Goal: Transaction & Acquisition: Purchase product/service

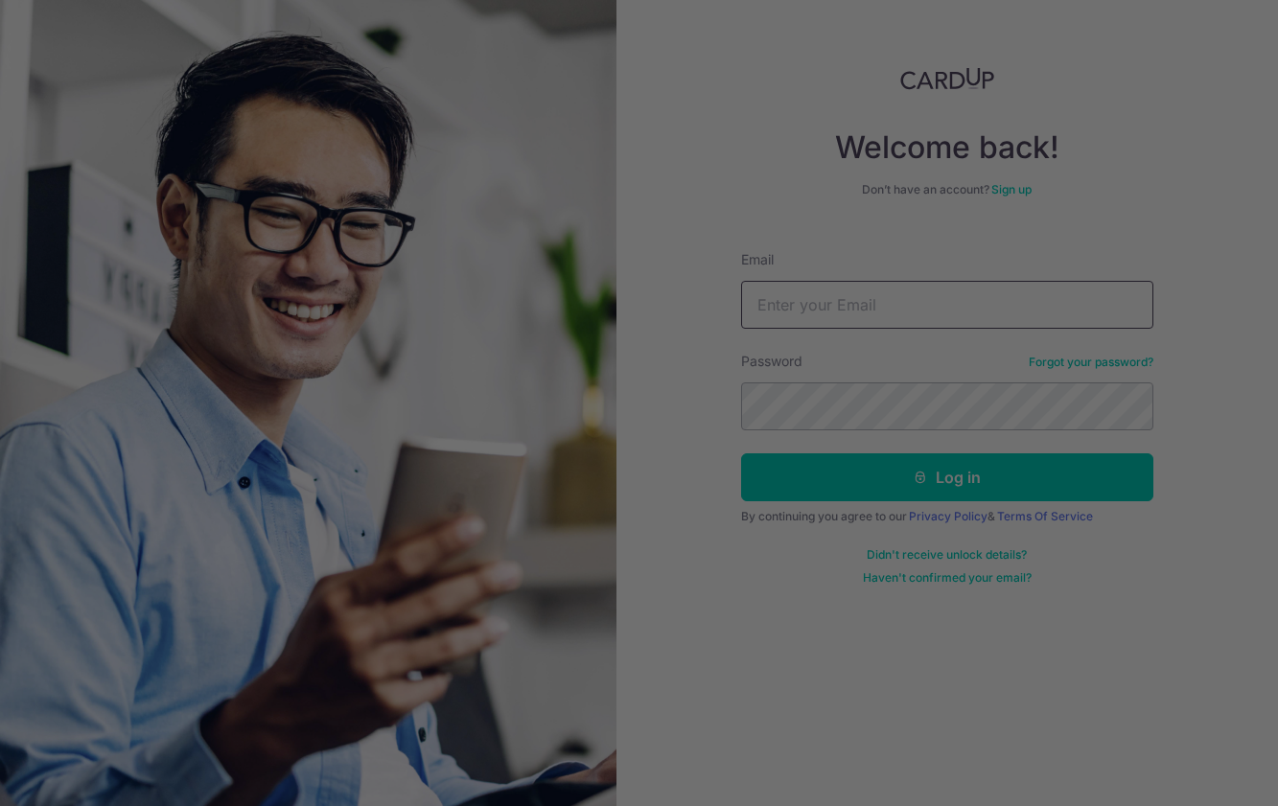
type input "[EMAIL_ADDRESS][DOMAIN_NAME]"
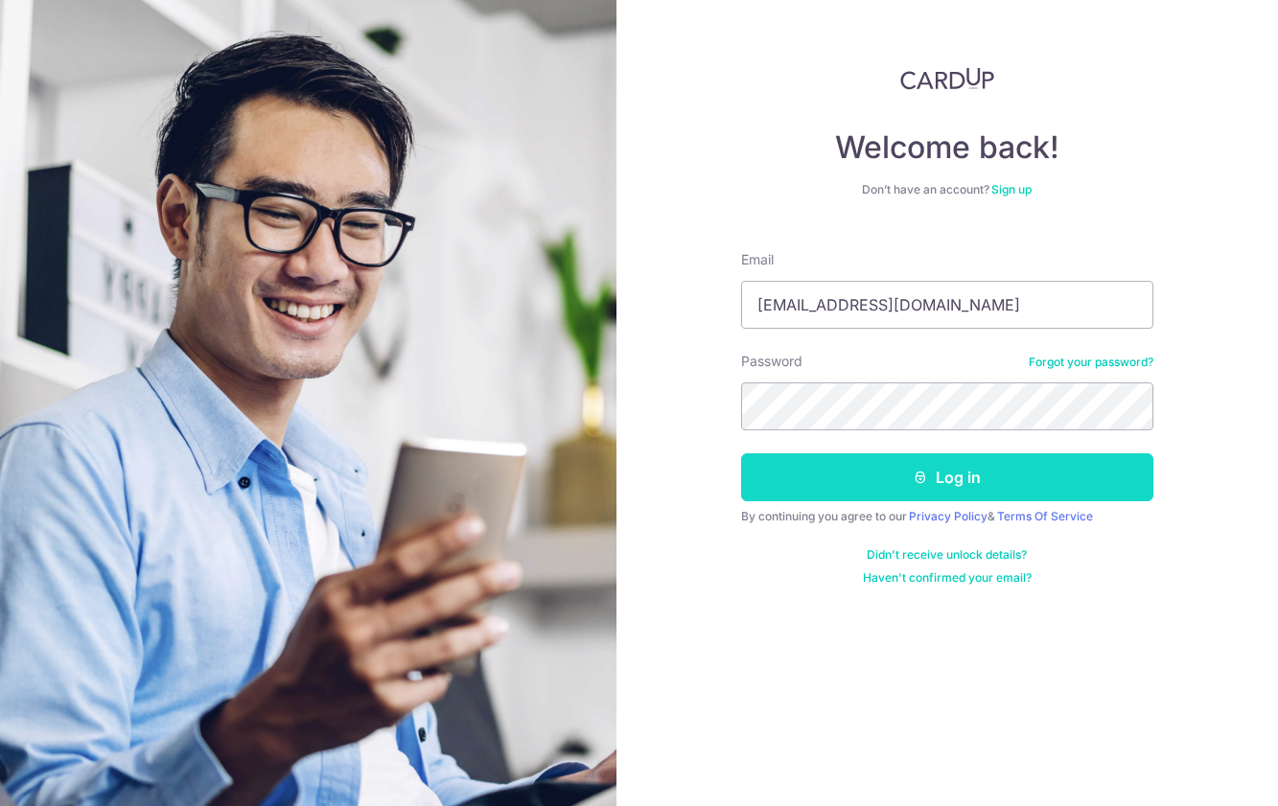
click at [813, 474] on button "Log in" at bounding box center [947, 478] width 412 height 48
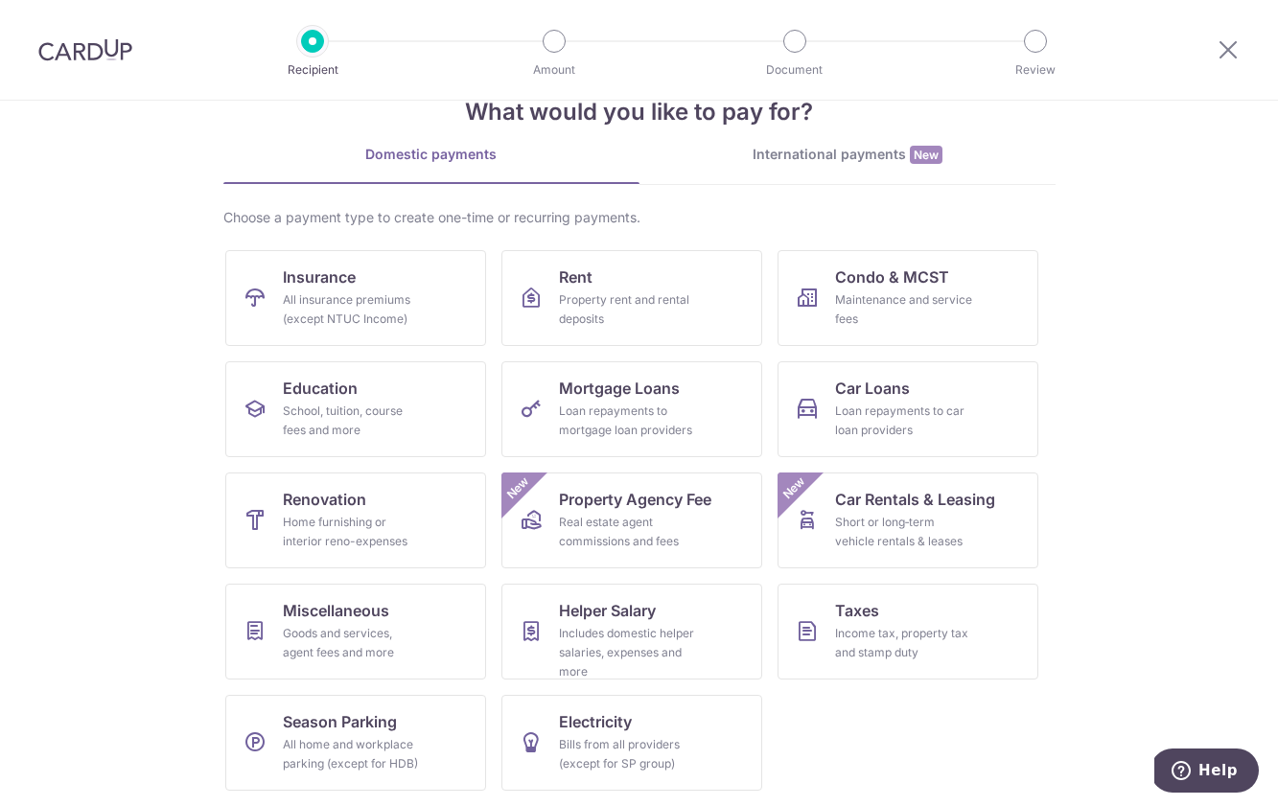
scroll to position [52, 0]
click at [869, 626] on div "Income tax, property tax and stamp duty" at bounding box center [904, 643] width 138 height 38
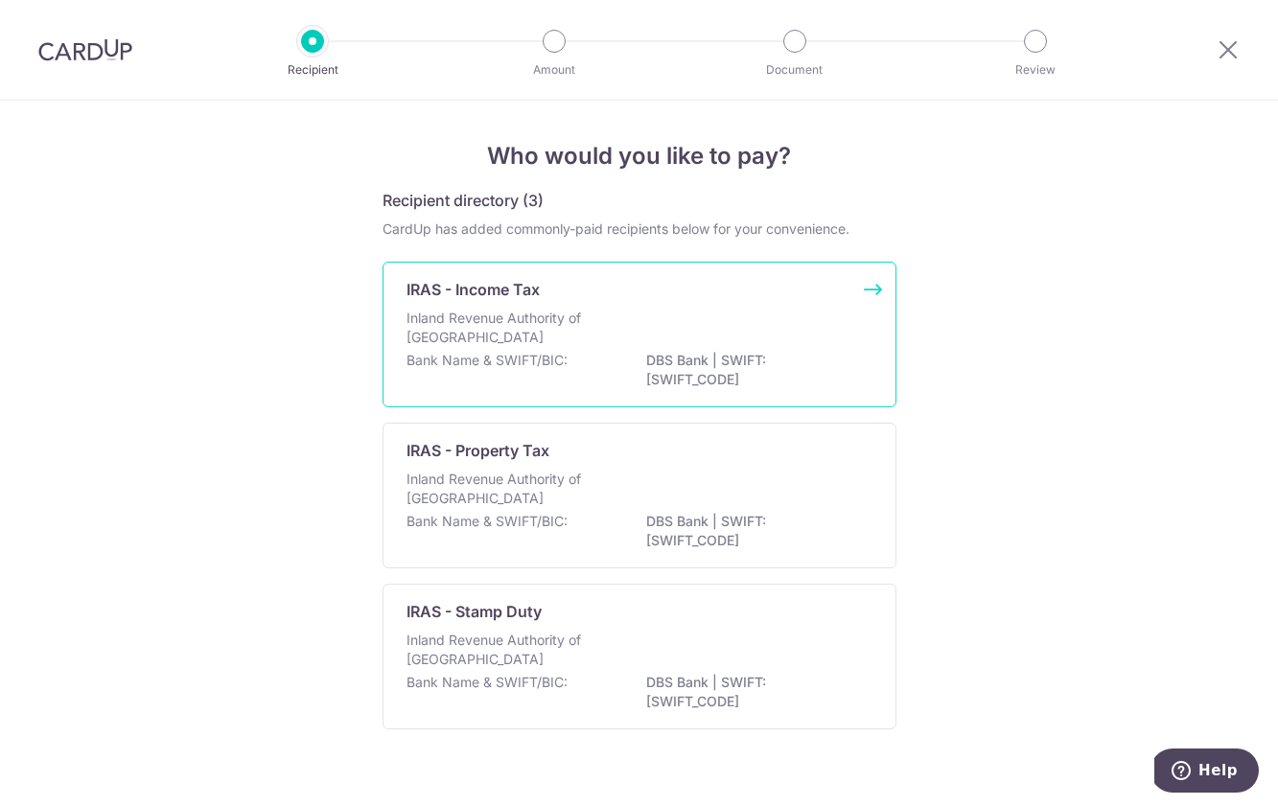
click at [625, 337] on div "Inland Revenue Authority of Singapore" at bounding box center [640, 330] width 466 height 42
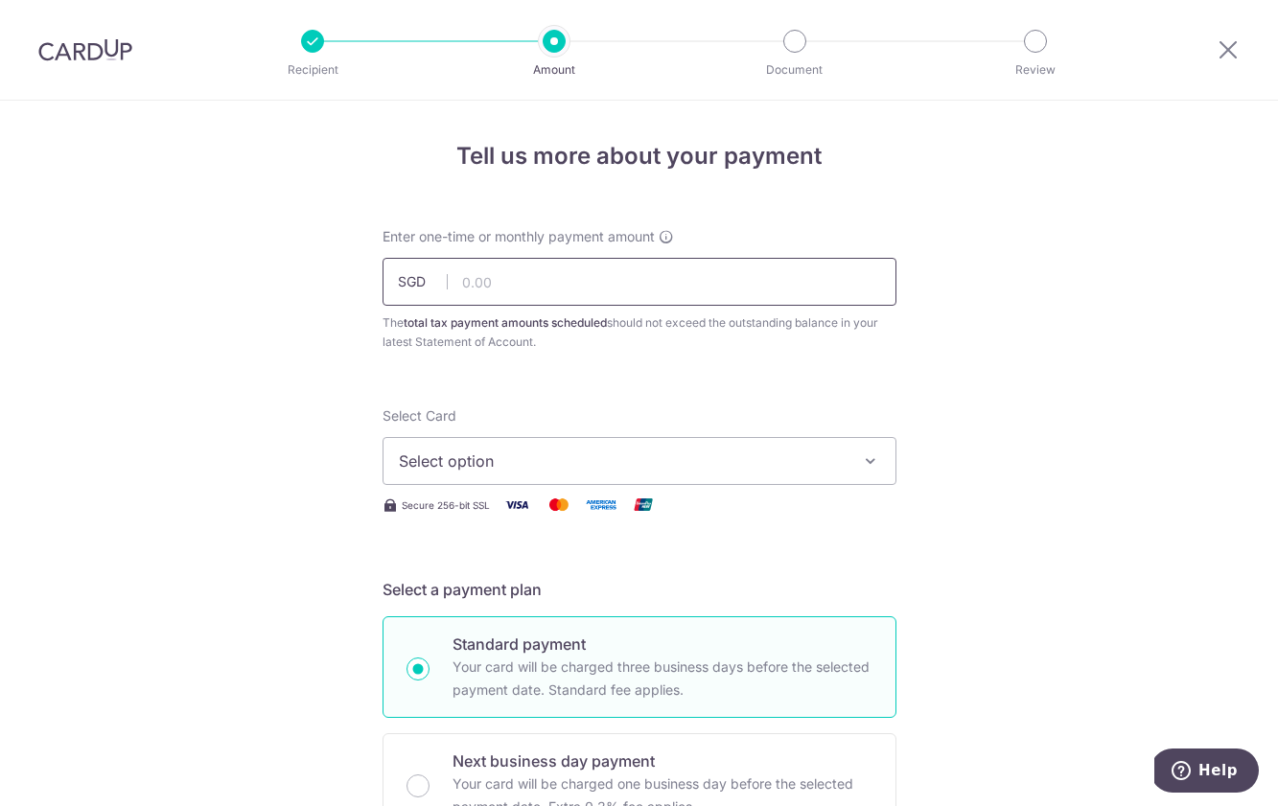
click at [579, 283] on input "text" at bounding box center [640, 282] width 514 height 48
paste input "54,253.08"
type input "54,253.08"
click at [548, 459] on span "Select option" at bounding box center [622, 461] width 447 height 23
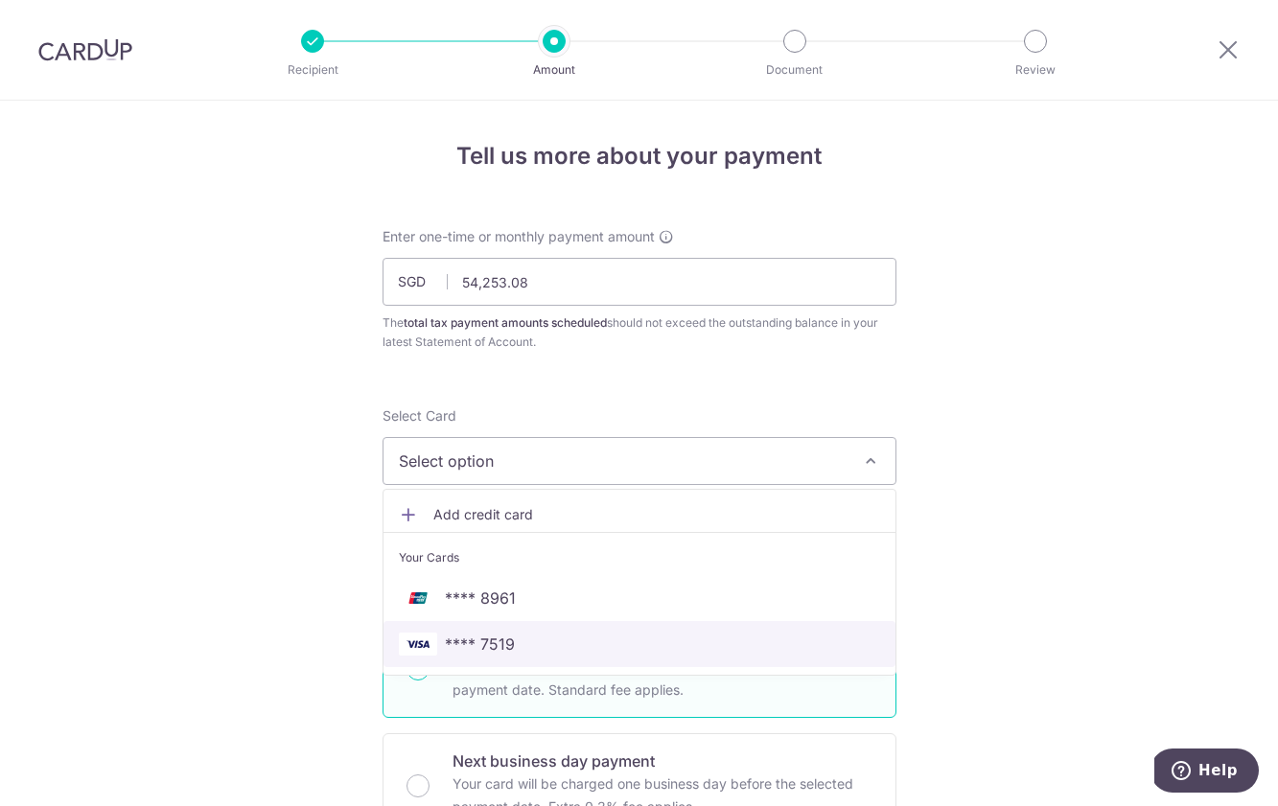
click at [534, 647] on span "**** 7519" at bounding box center [639, 644] width 481 height 23
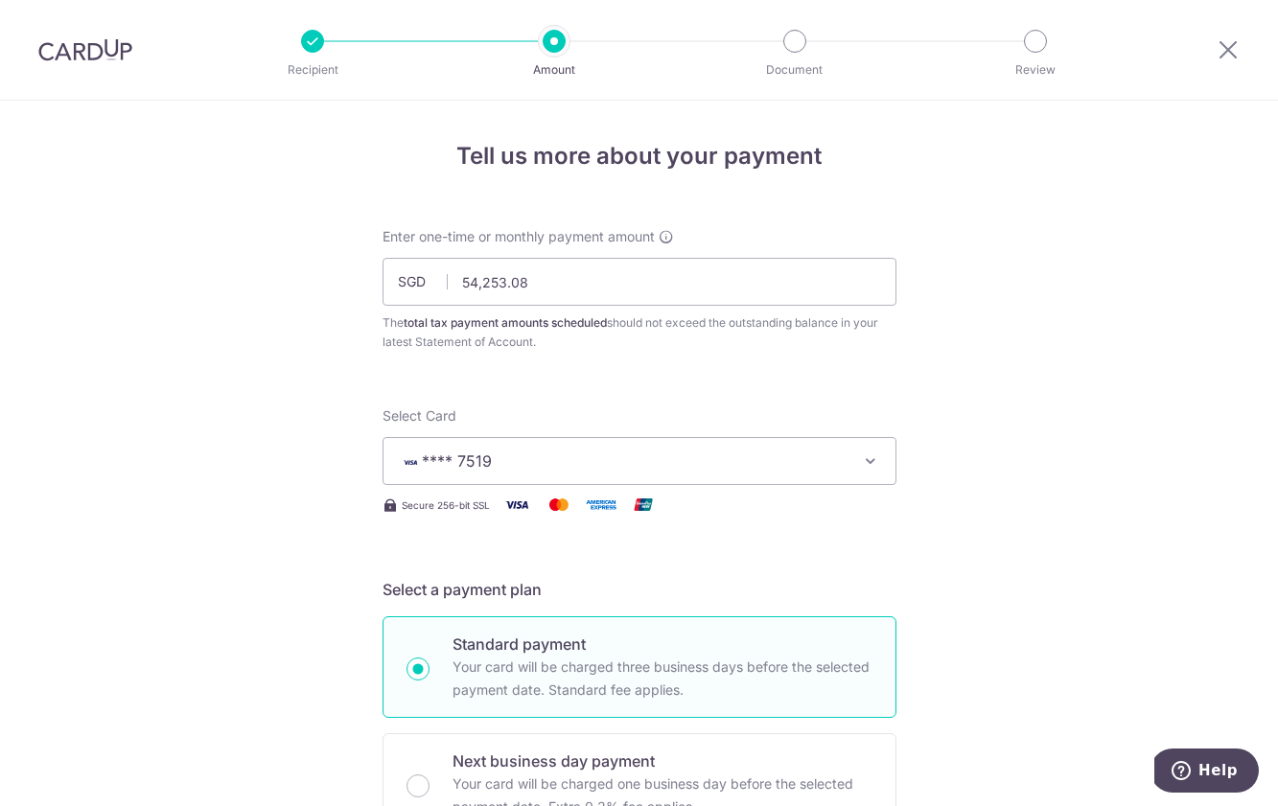
click at [644, 469] on span "**** 7519" at bounding box center [622, 461] width 447 height 23
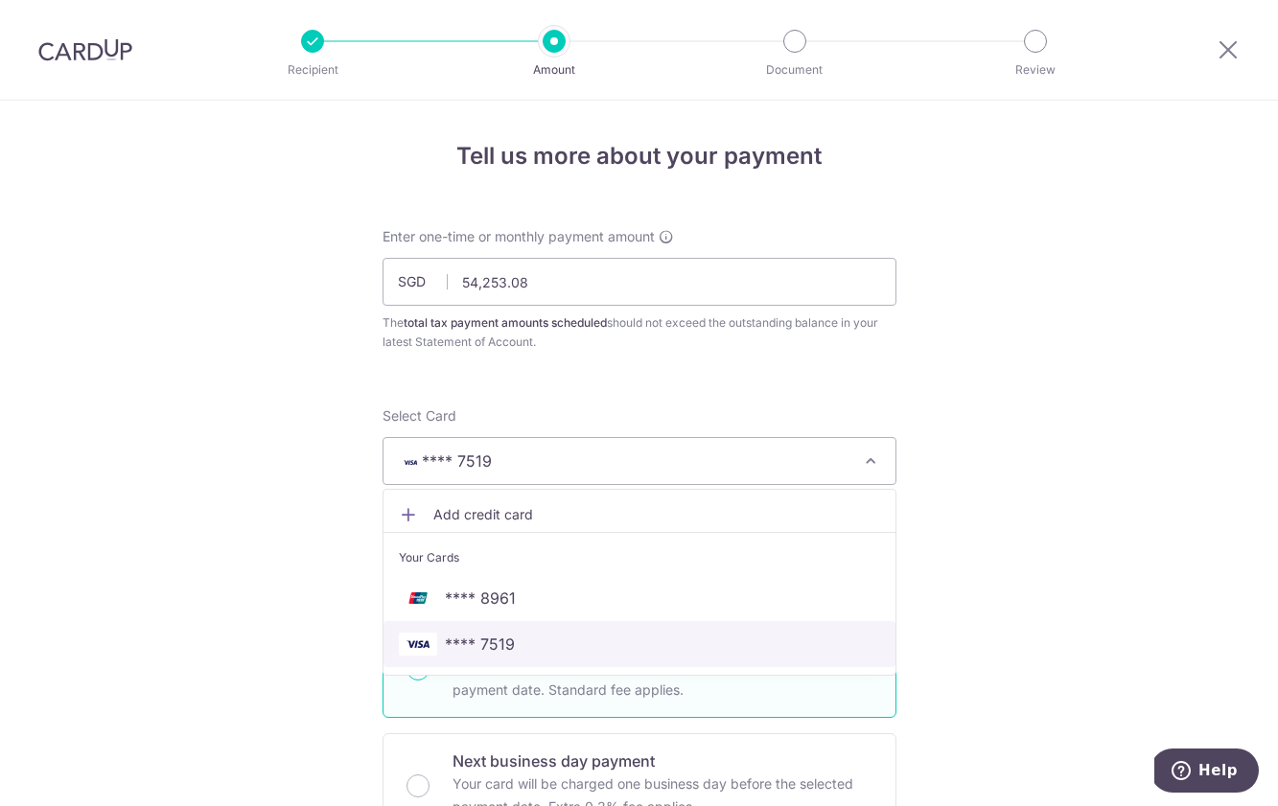
click at [570, 639] on span "**** 7519" at bounding box center [639, 644] width 481 height 23
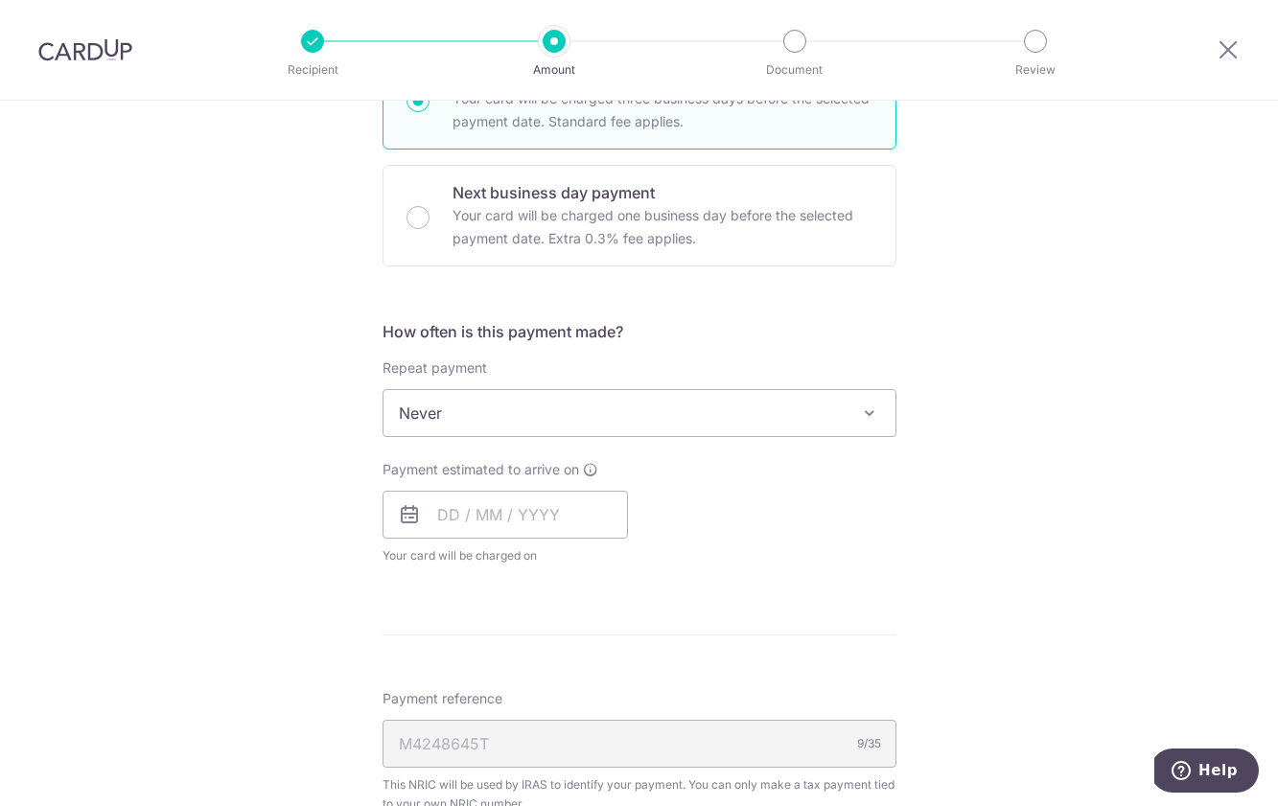
scroll to position [592, 0]
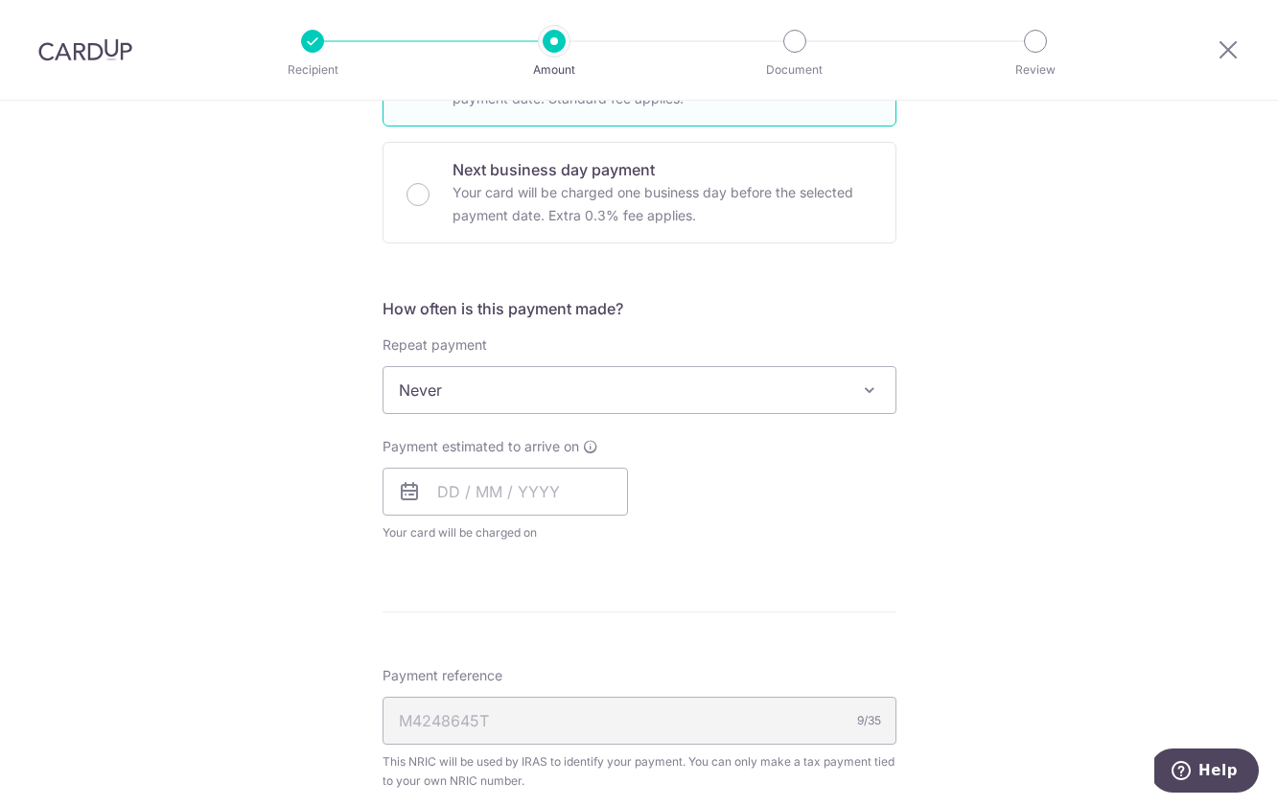
click at [628, 389] on span "Never" at bounding box center [640, 390] width 512 height 46
click at [453, 499] on input "text" at bounding box center [505, 492] width 245 height 48
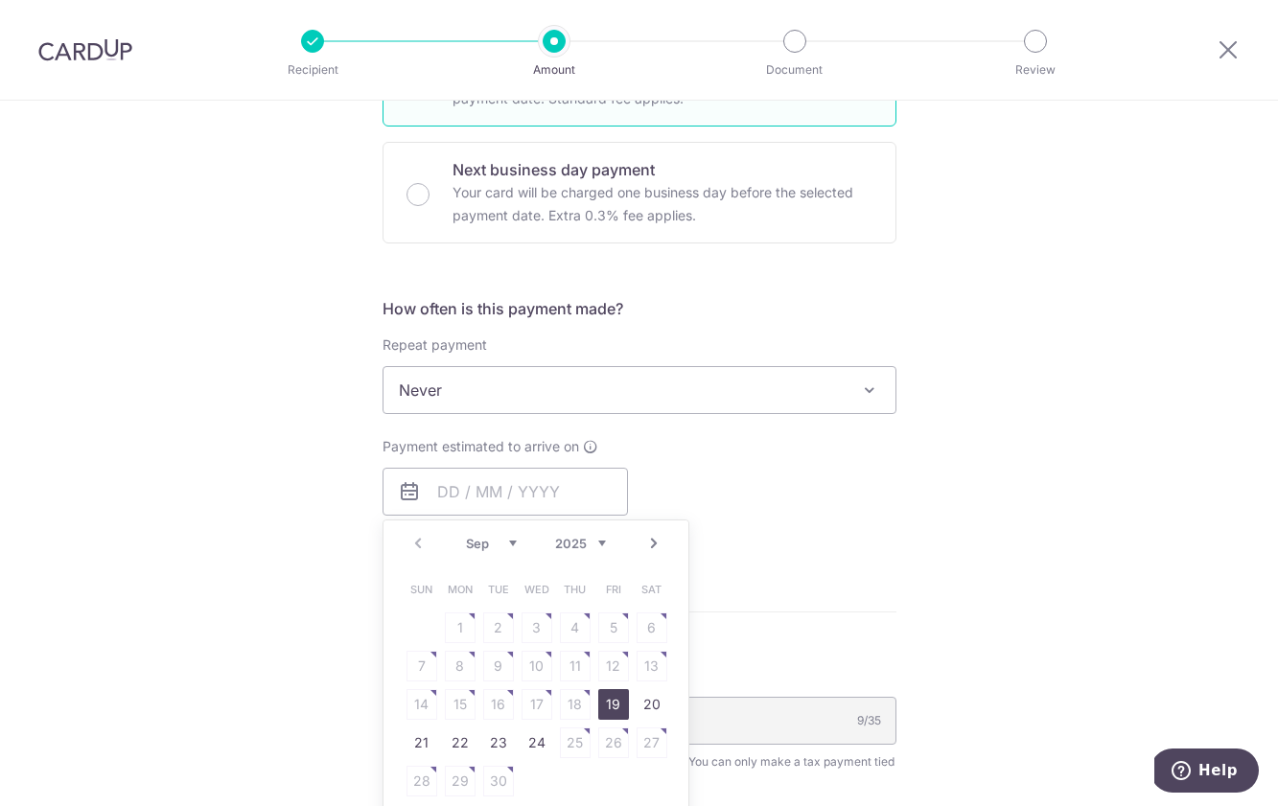
click at [613, 704] on link "19" at bounding box center [613, 704] width 31 height 31
type input "[DATE]"
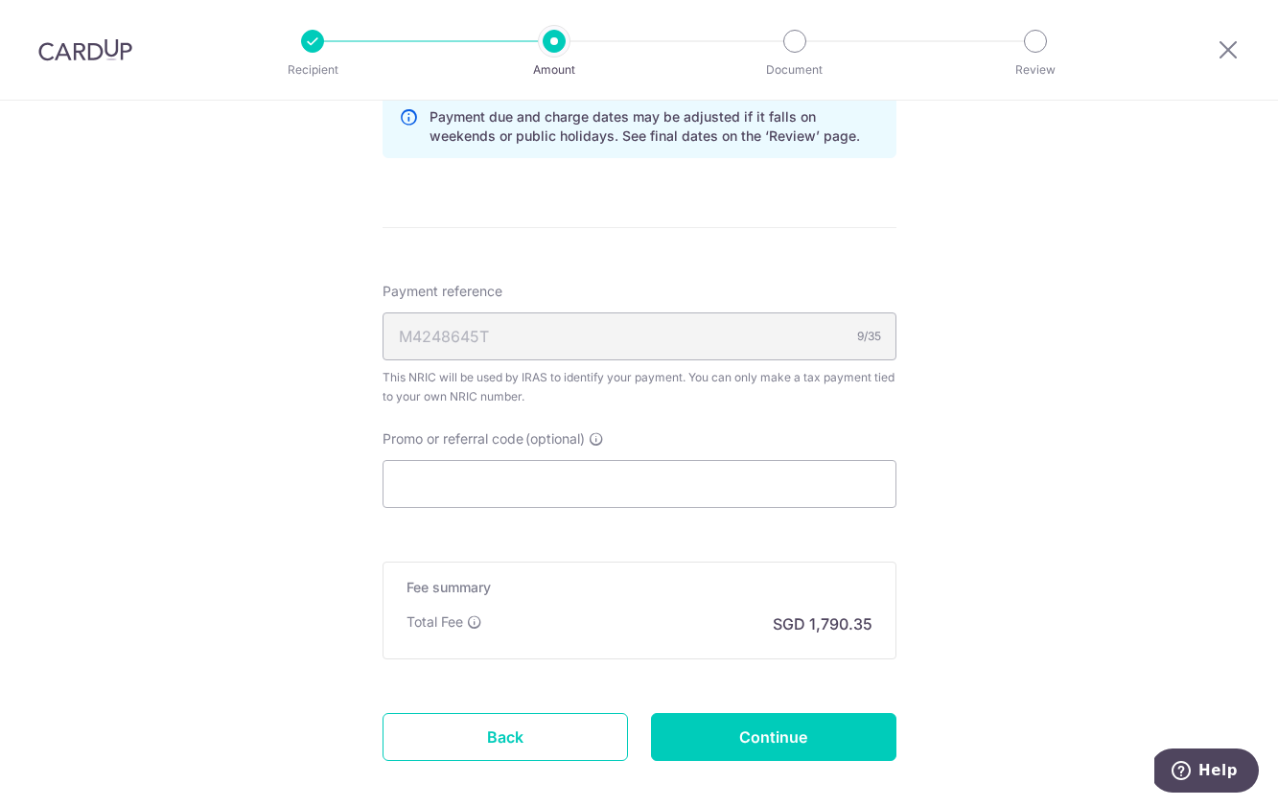
scroll to position [1065, 0]
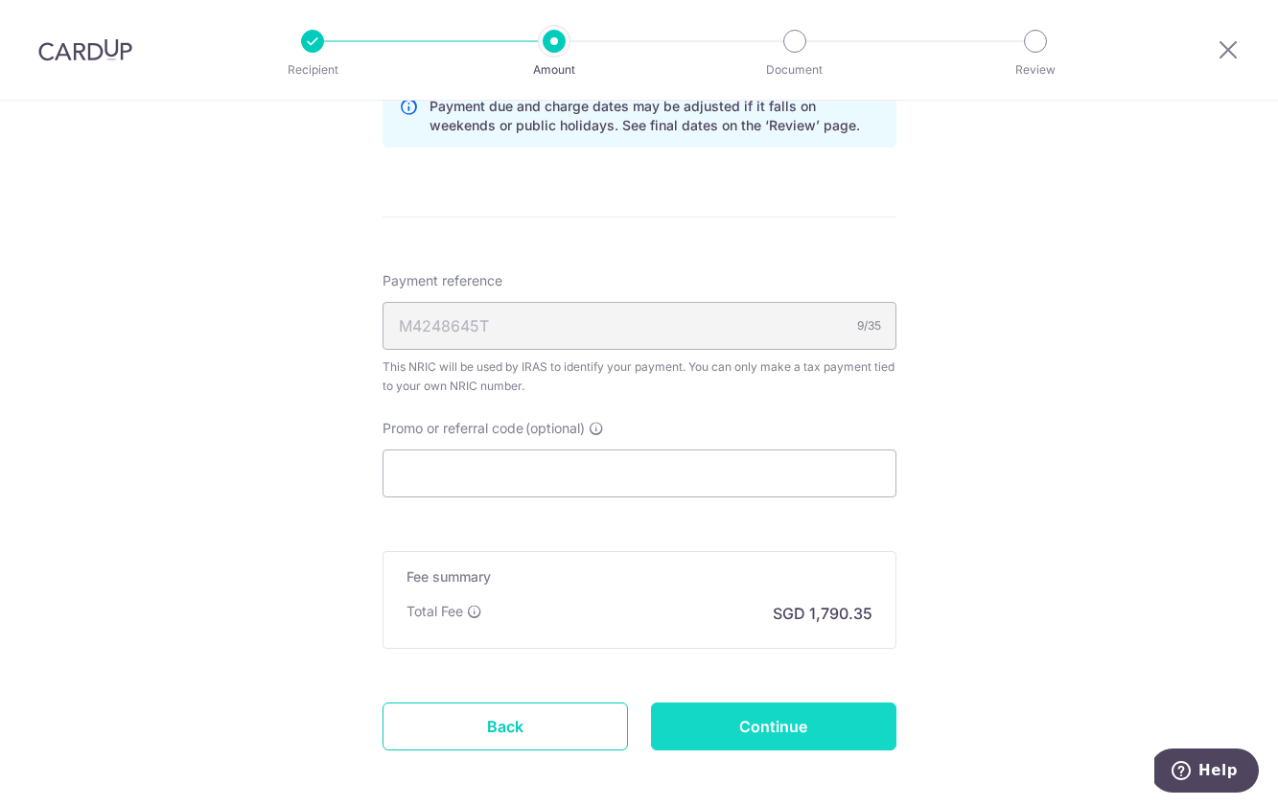
click at [721, 718] on input "Continue" at bounding box center [773, 727] width 245 height 48
type input "Create Schedule"
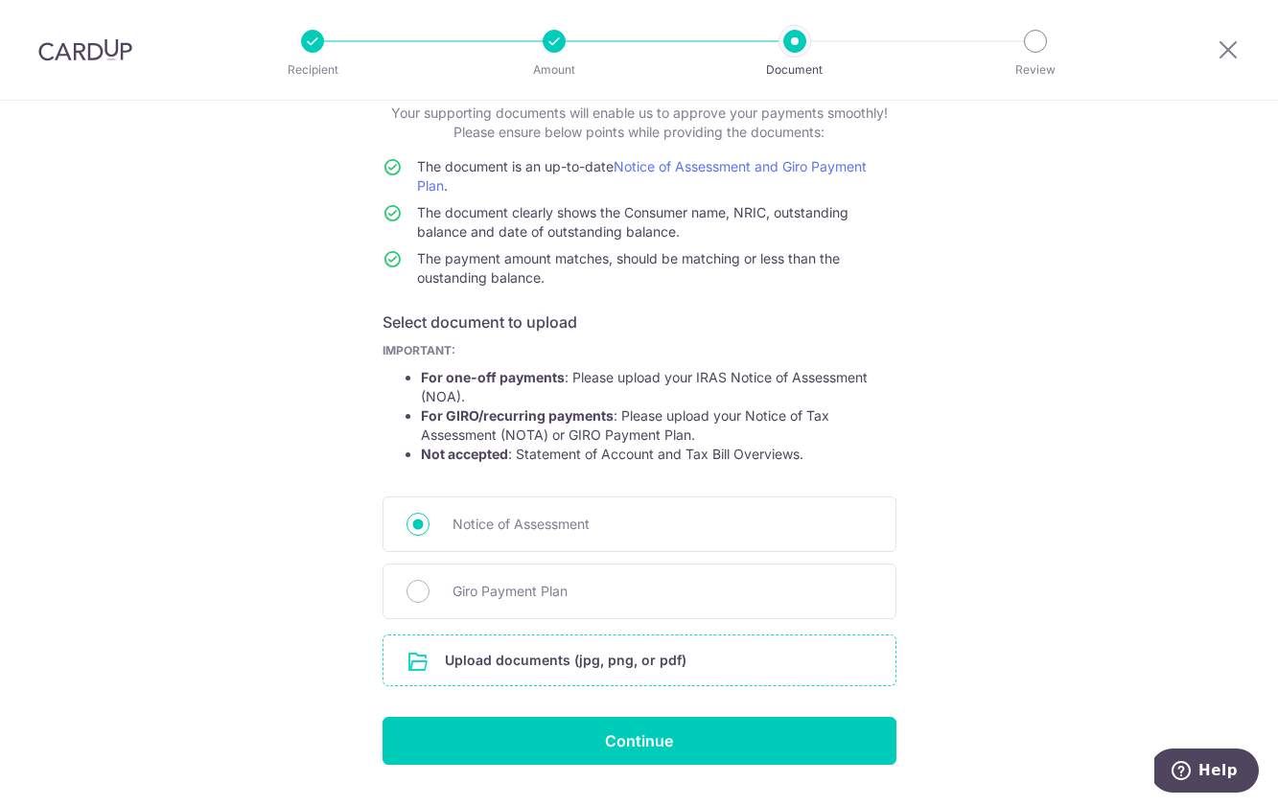
scroll to position [145, 0]
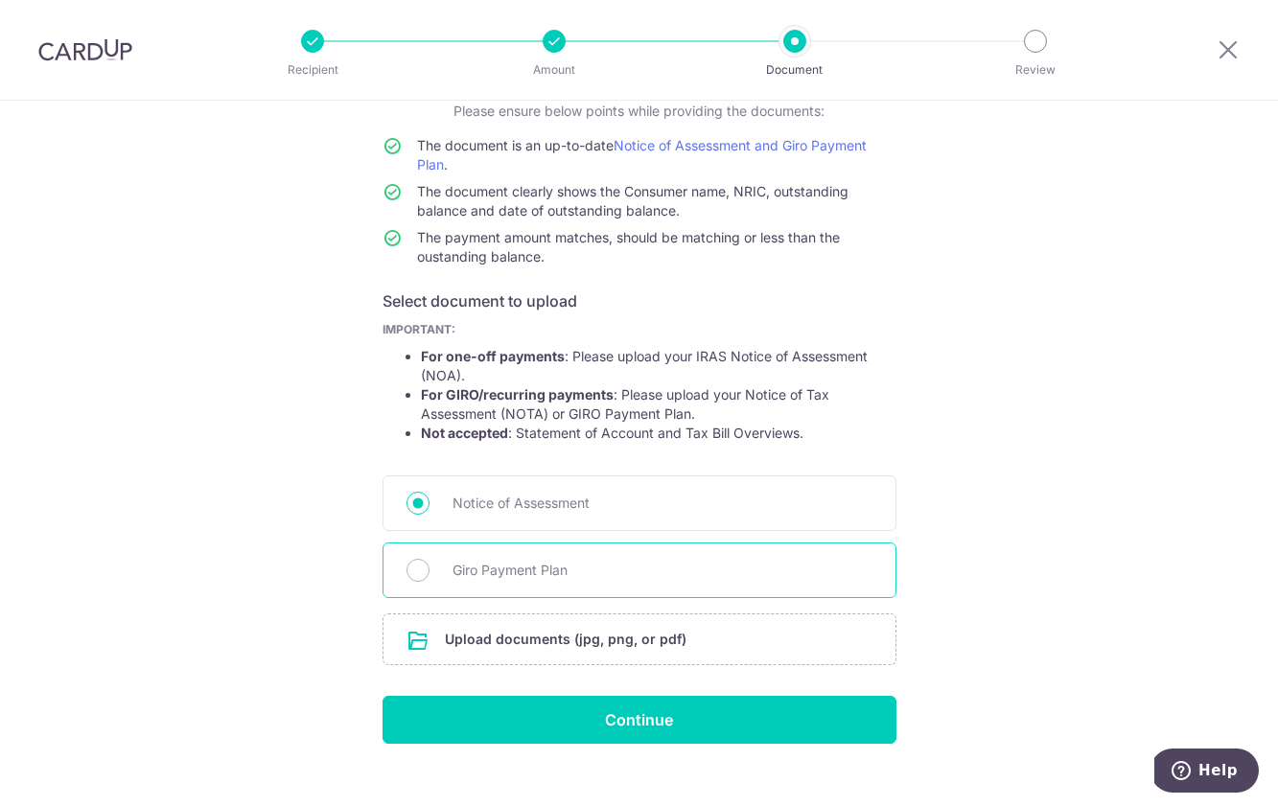
click at [618, 579] on span "Giro Payment Plan" at bounding box center [663, 570] width 420 height 23
click at [430, 579] on input "Giro Payment Plan" at bounding box center [418, 570] width 23 height 23
radio input "true"
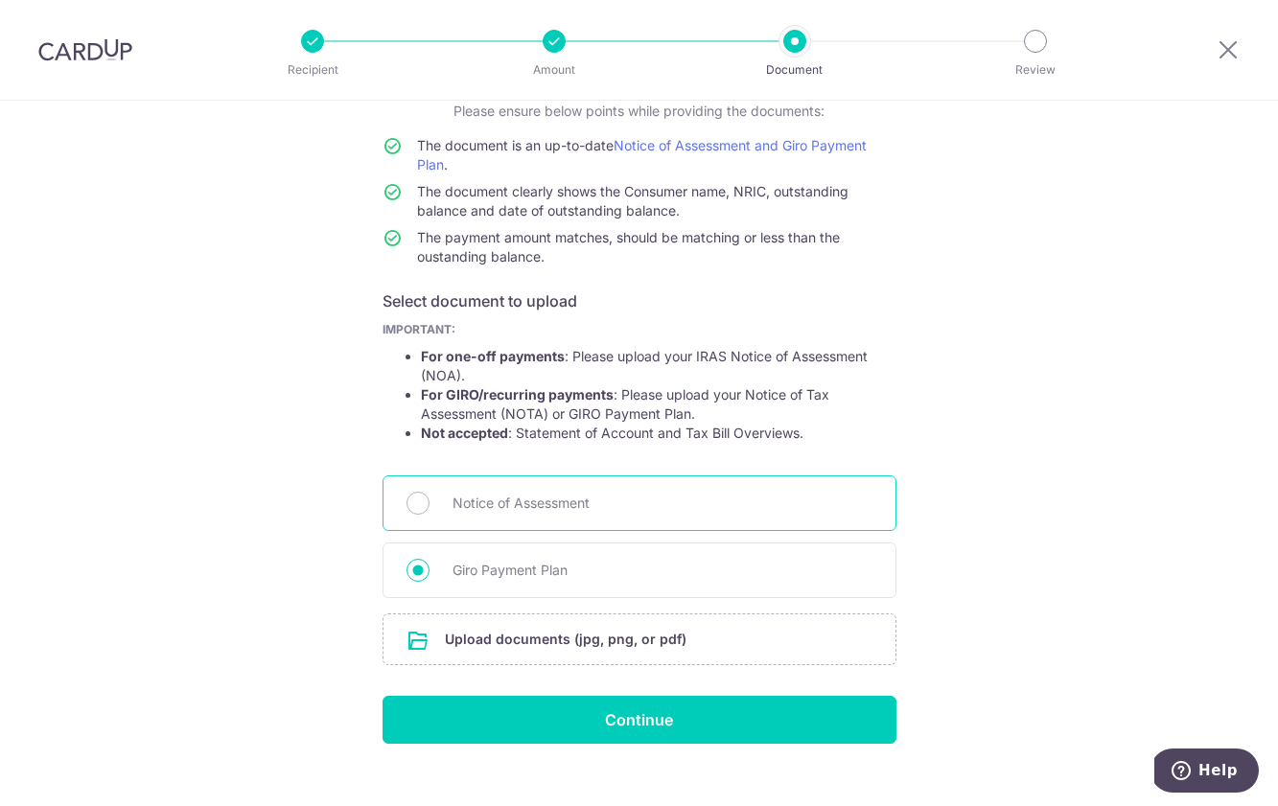
click at [630, 517] on div "Notice of Assessment" at bounding box center [640, 504] width 514 height 56
click at [606, 510] on span "Notice of Assessment" at bounding box center [663, 503] width 420 height 23
click at [430, 510] on input "Notice of Assessment" at bounding box center [418, 503] width 23 height 23
radio input "true"
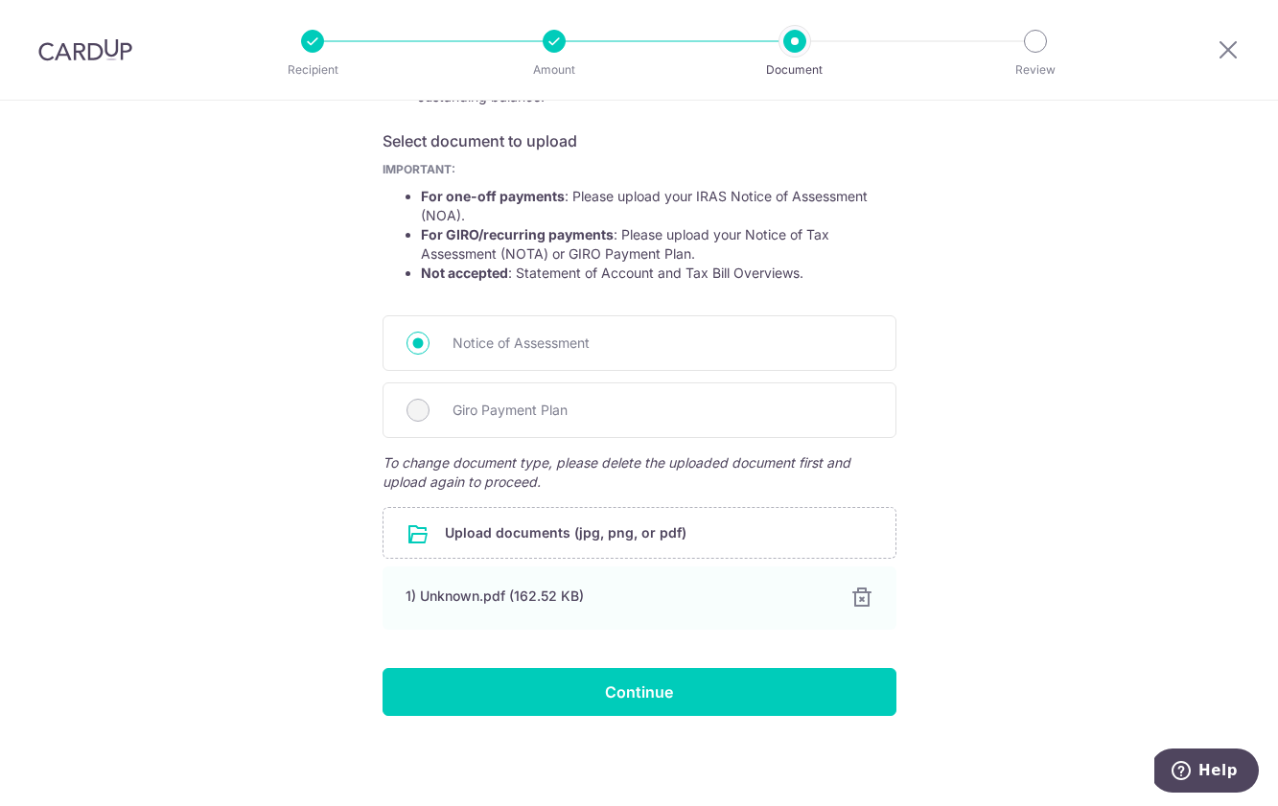
scroll to position [305, 0]
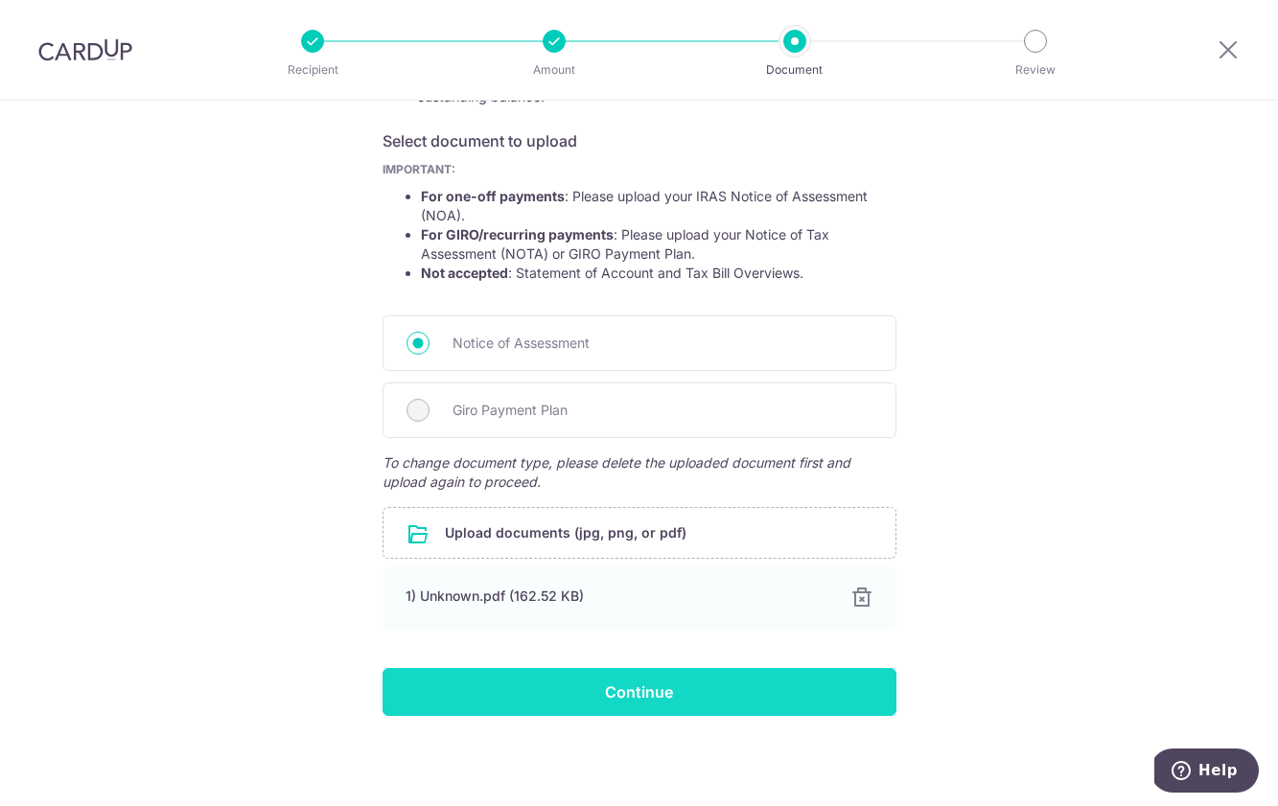
click at [615, 690] on input "Continue" at bounding box center [640, 692] width 514 height 48
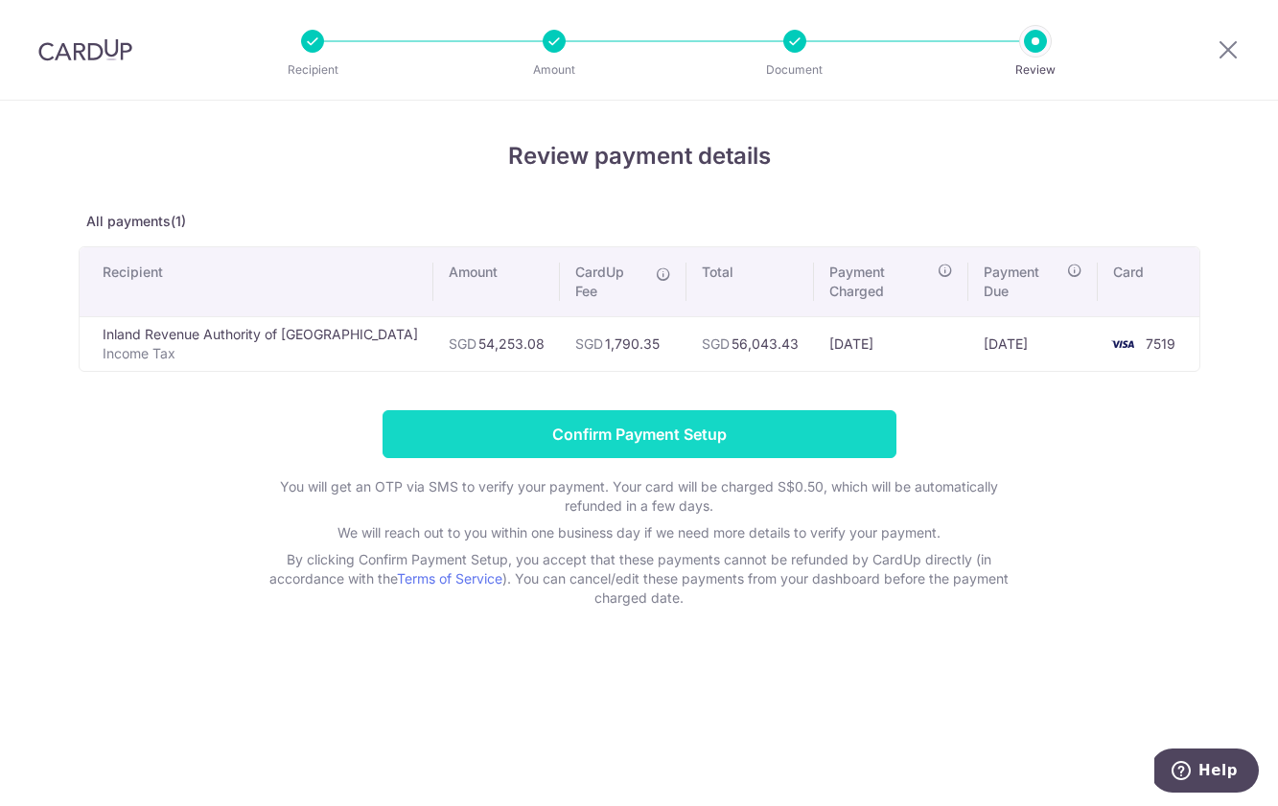
click at [674, 422] on input "Confirm Payment Setup" at bounding box center [640, 434] width 514 height 48
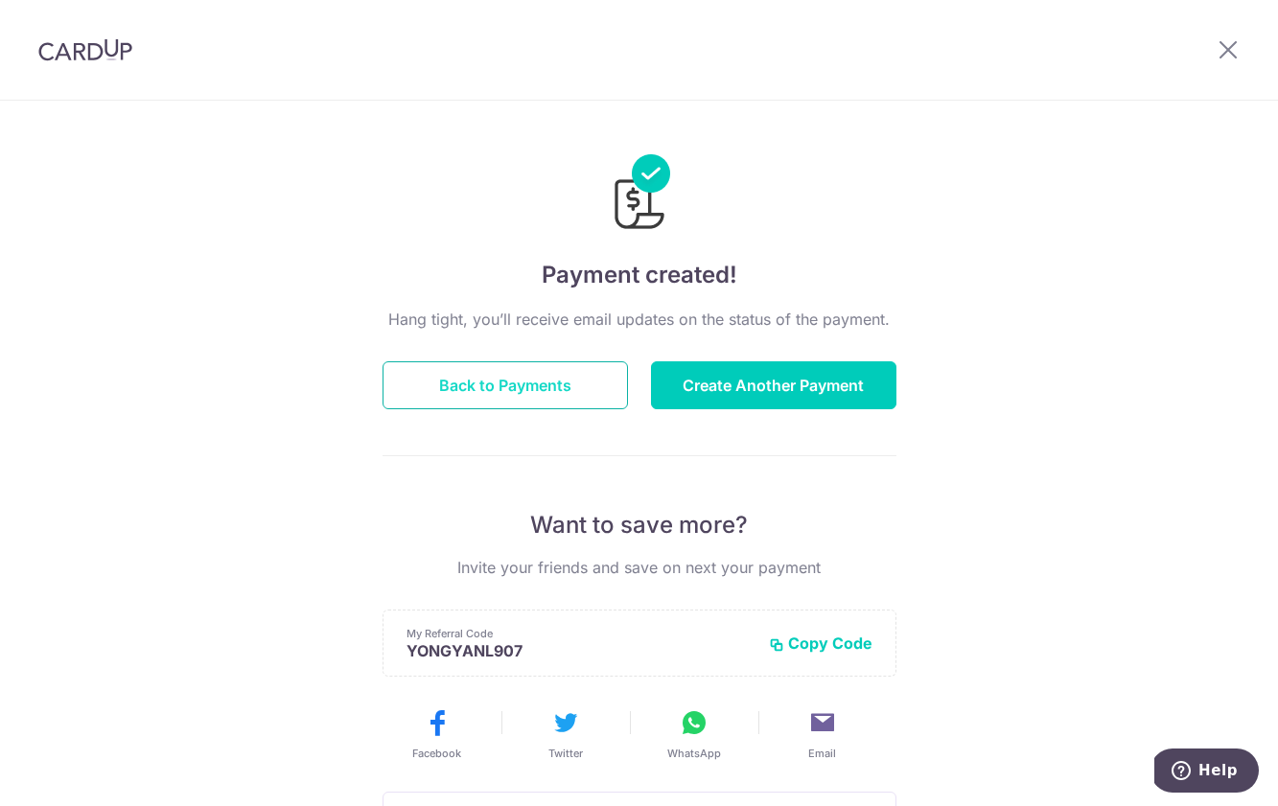
click at [564, 388] on button "Back to Payments" at bounding box center [505, 386] width 245 height 48
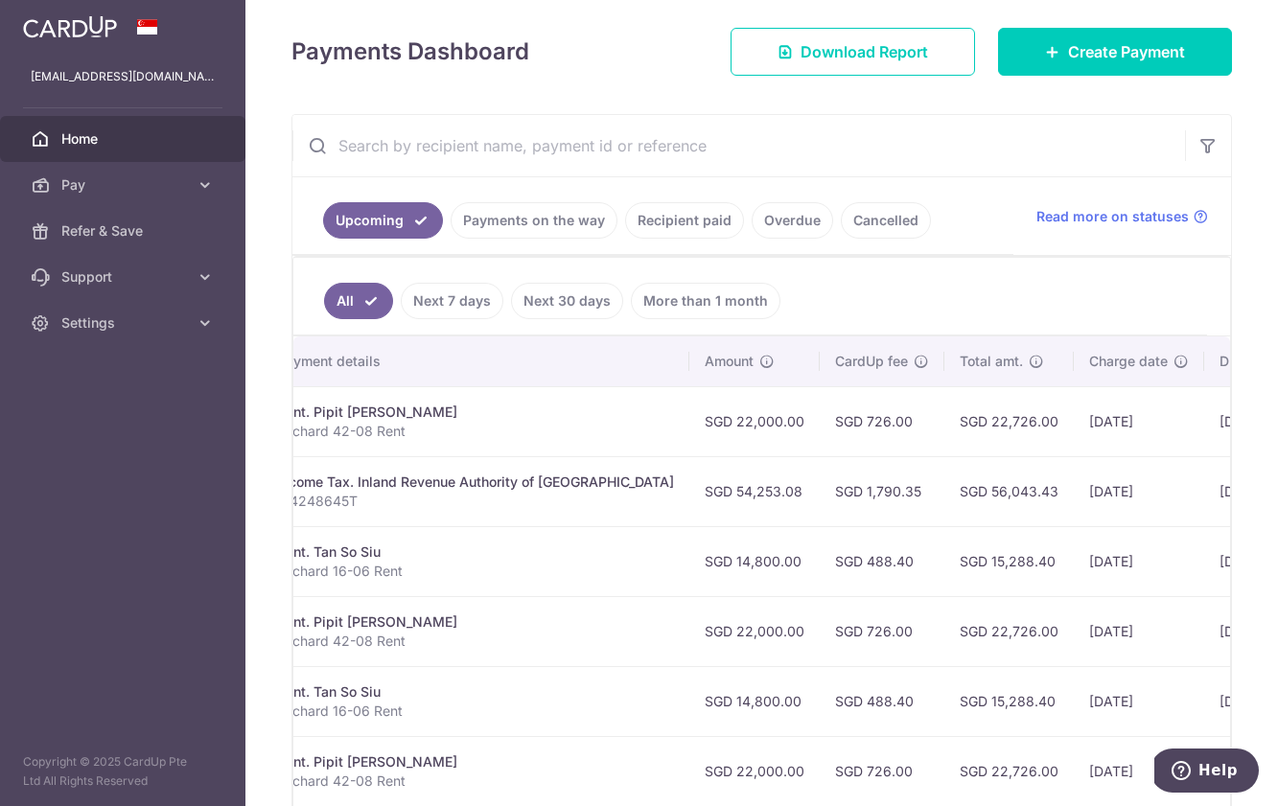
scroll to position [0, 423]
